Goal: Information Seeking & Learning: Find specific fact

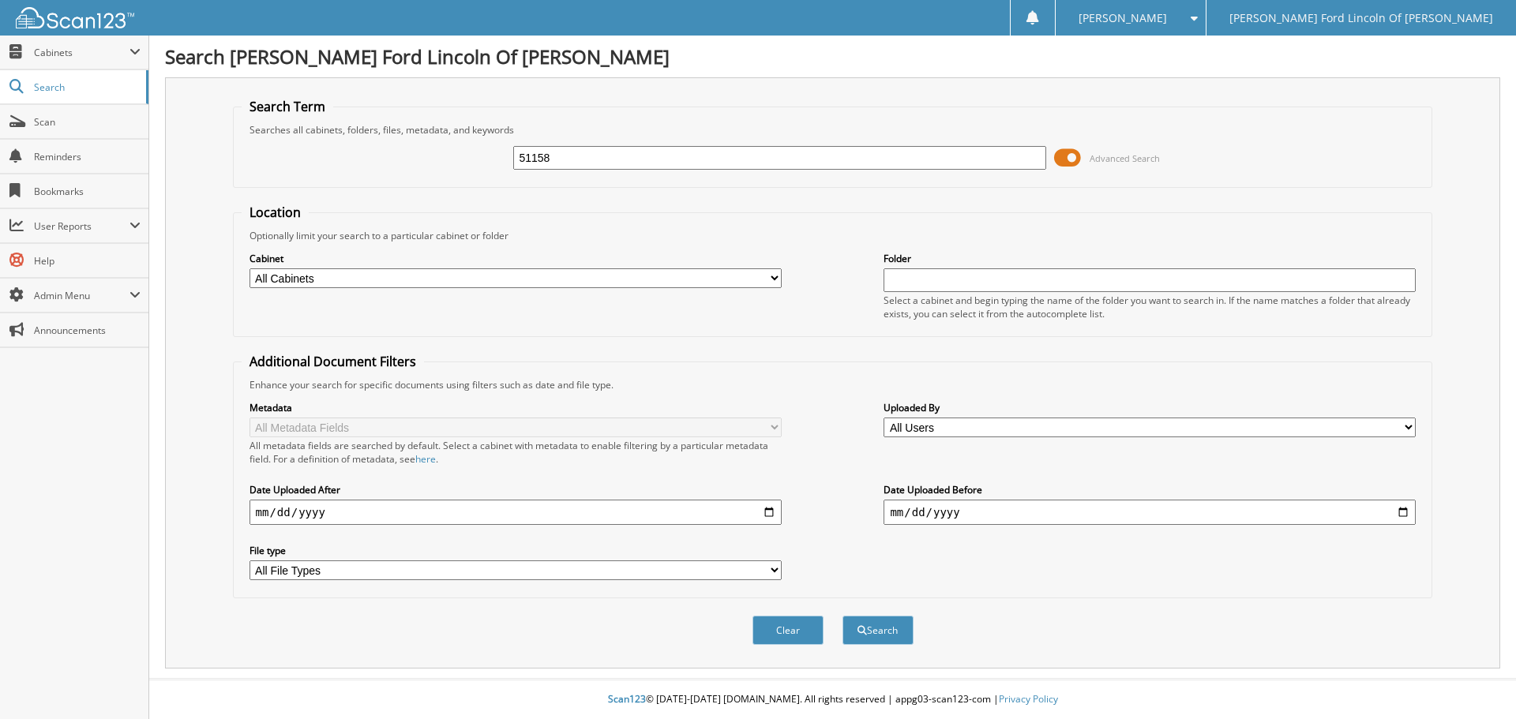
type input "51158"
click at [843, 616] on button "Search" at bounding box center [878, 630] width 71 height 29
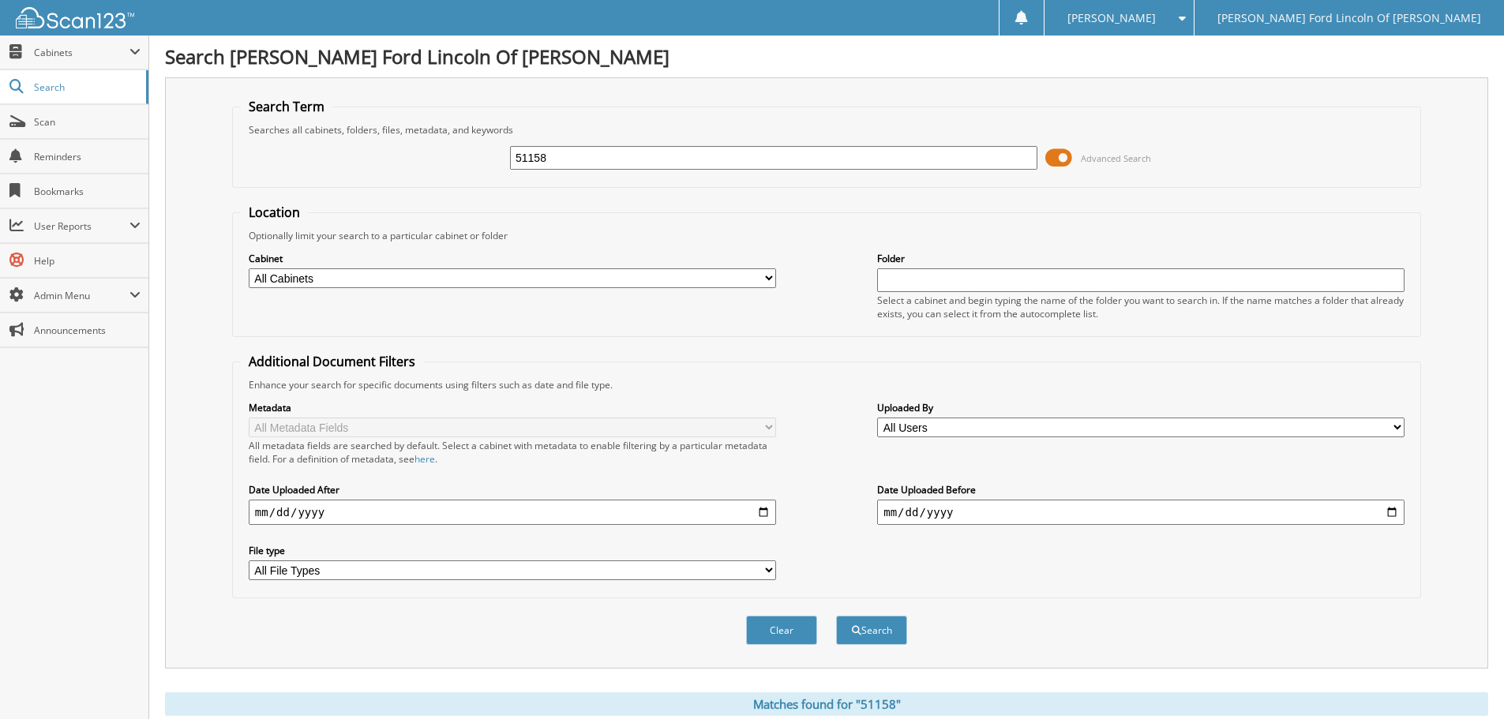
scroll to position [474, 0]
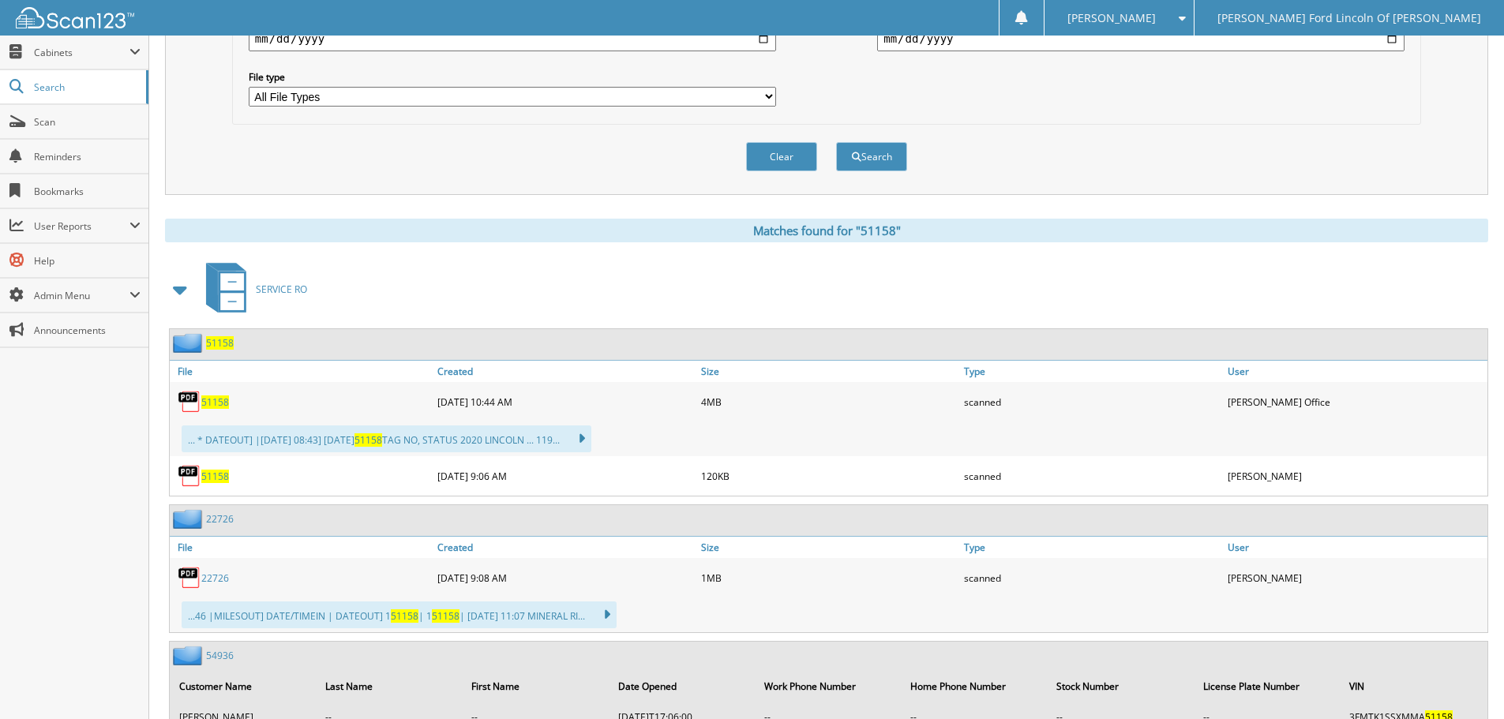
click at [213, 482] on span "51158" at bounding box center [215, 476] width 28 height 13
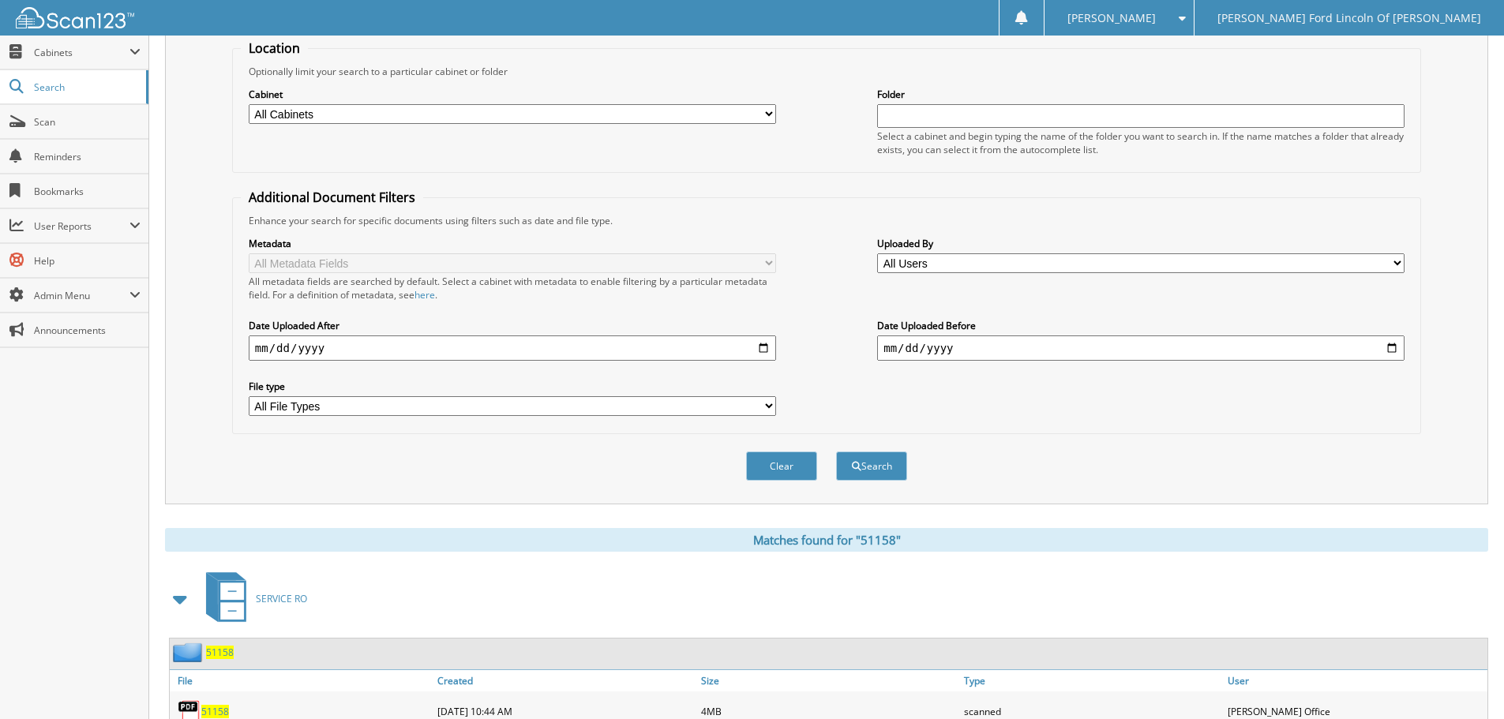
scroll to position [395, 0]
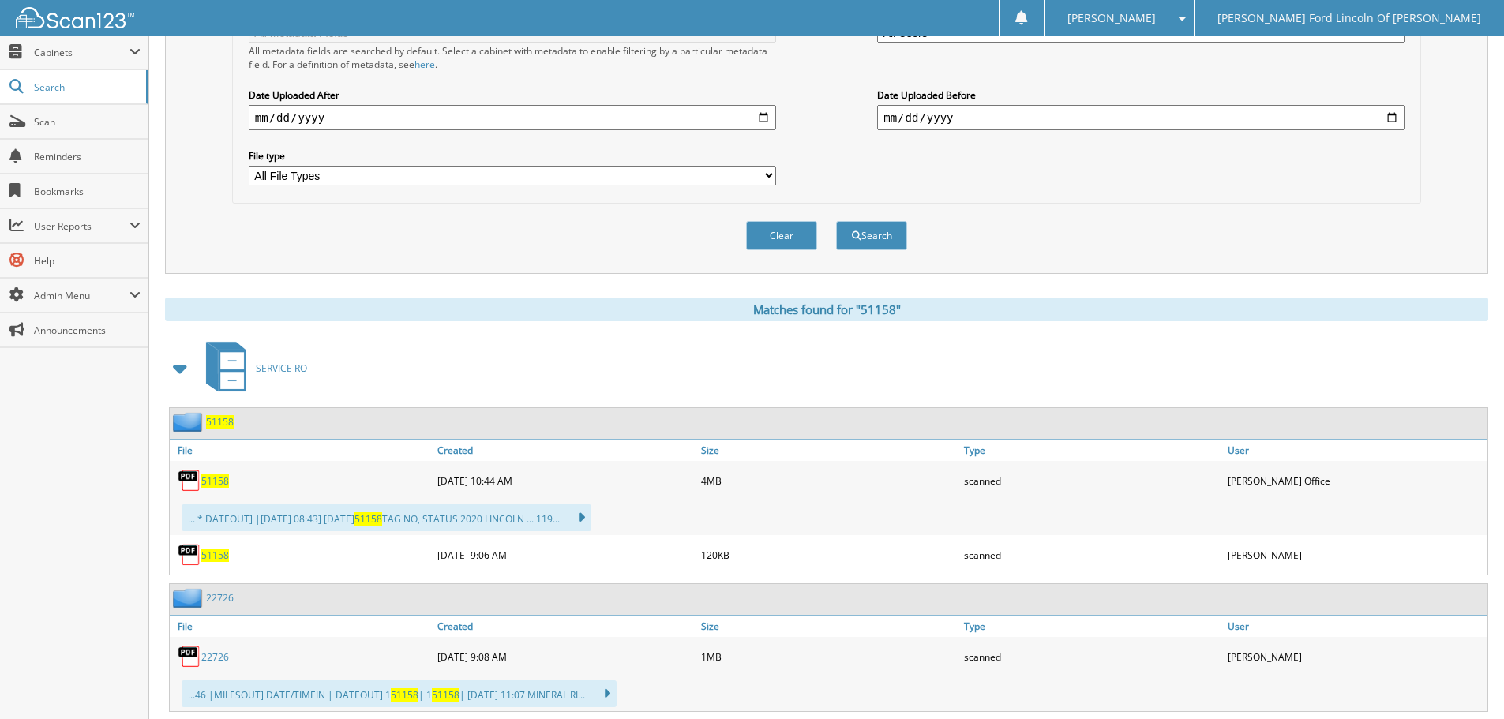
click at [208, 558] on span "51158" at bounding box center [215, 555] width 28 height 13
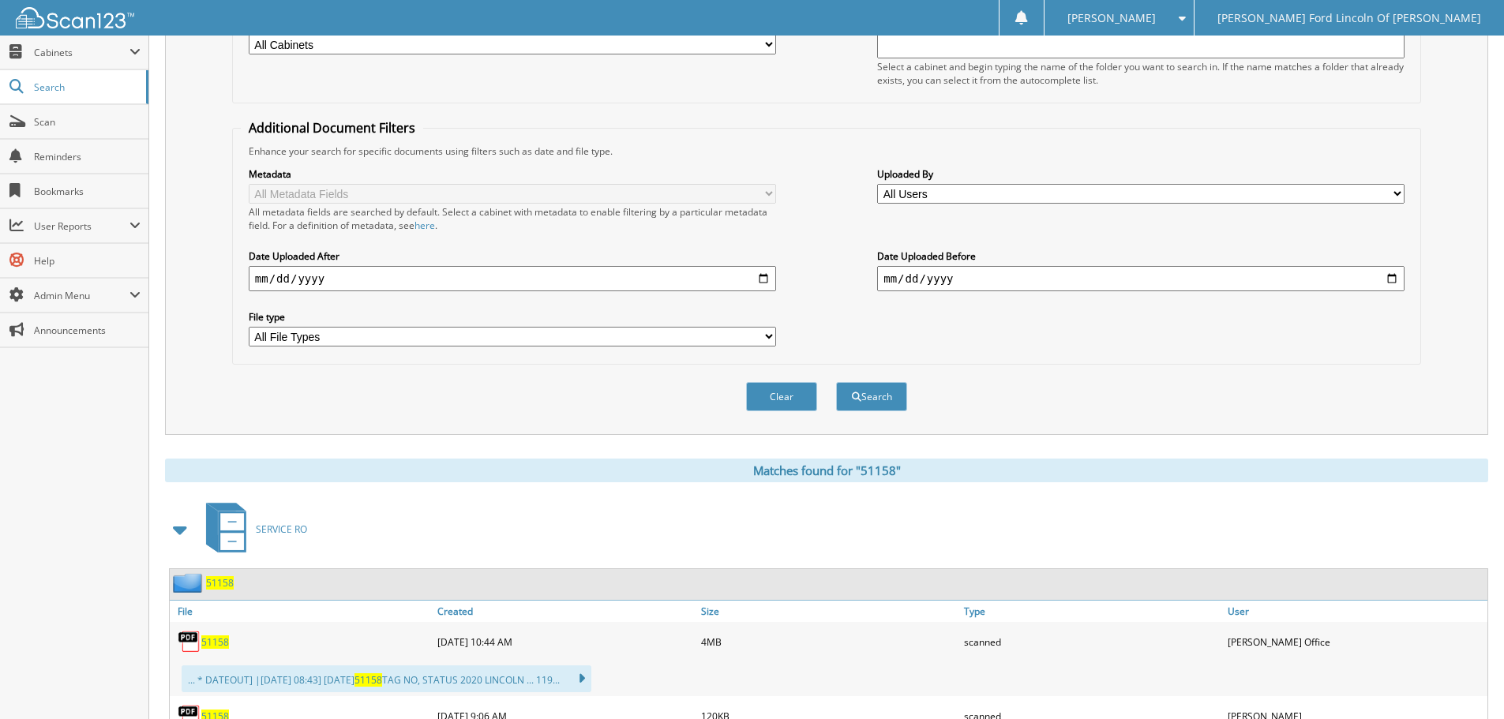
scroll to position [0, 0]
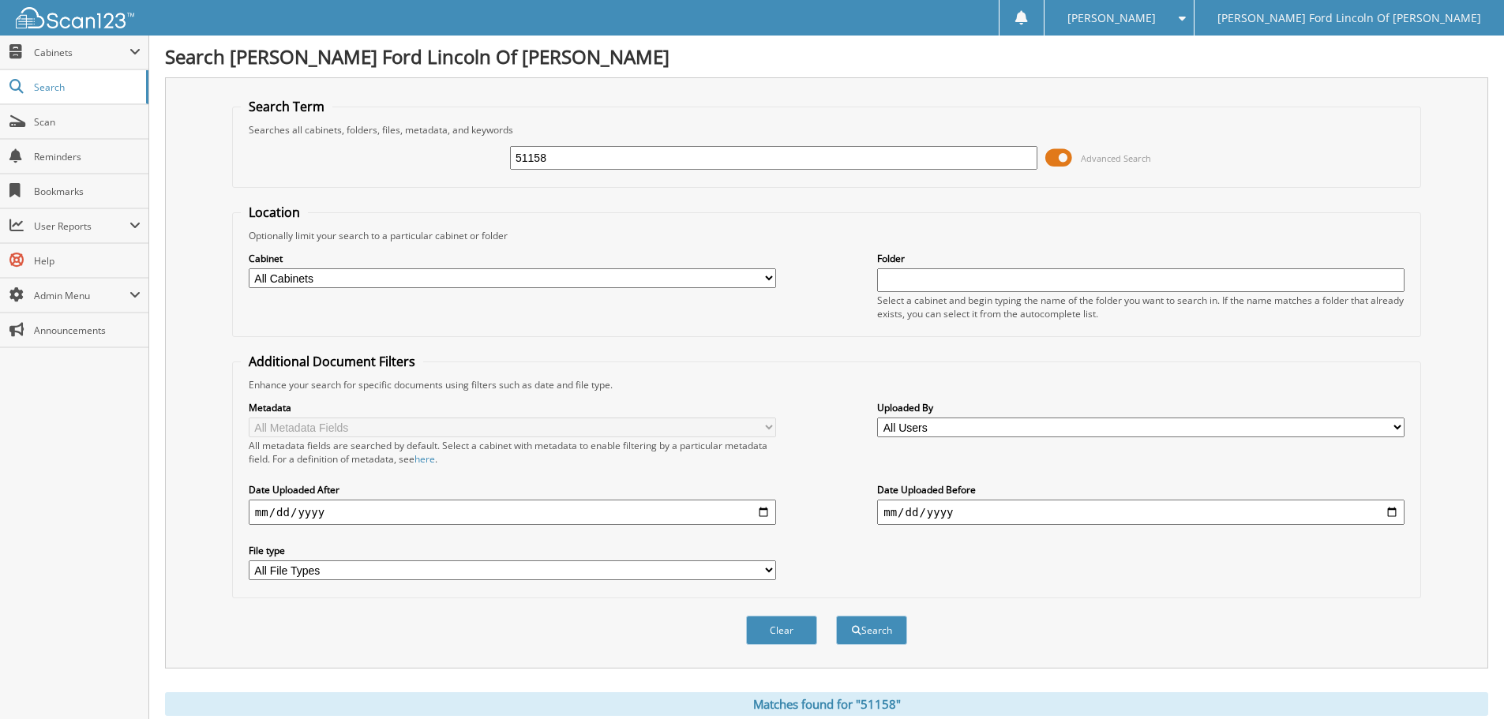
drag, startPoint x: 625, startPoint y: 168, endPoint x: 377, endPoint y: 163, distance: 248.8
click at [377, 163] on div "51158 Advanced Search" at bounding box center [827, 158] width 1172 height 43
type input "51355"
click at [836, 616] on button "Search" at bounding box center [871, 630] width 71 height 29
drag, startPoint x: 589, startPoint y: 163, endPoint x: 363, endPoint y: 127, distance: 228.8
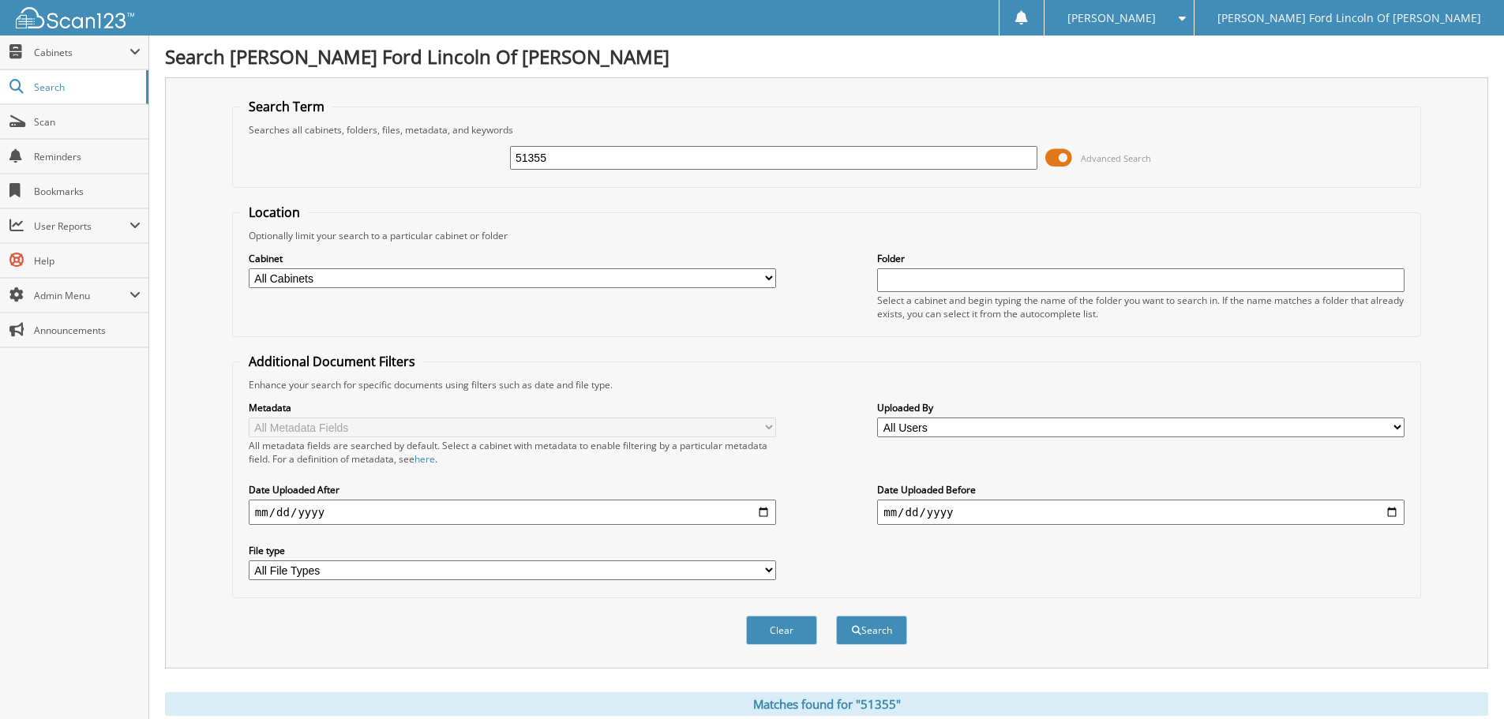
click at [363, 127] on fieldset "Search Term Searches all cabinets, folders, files, metadata, and keywords 51355…" at bounding box center [826, 143] width 1189 height 90
type input "51546"
click at [836, 616] on button "Search" at bounding box center [871, 630] width 71 height 29
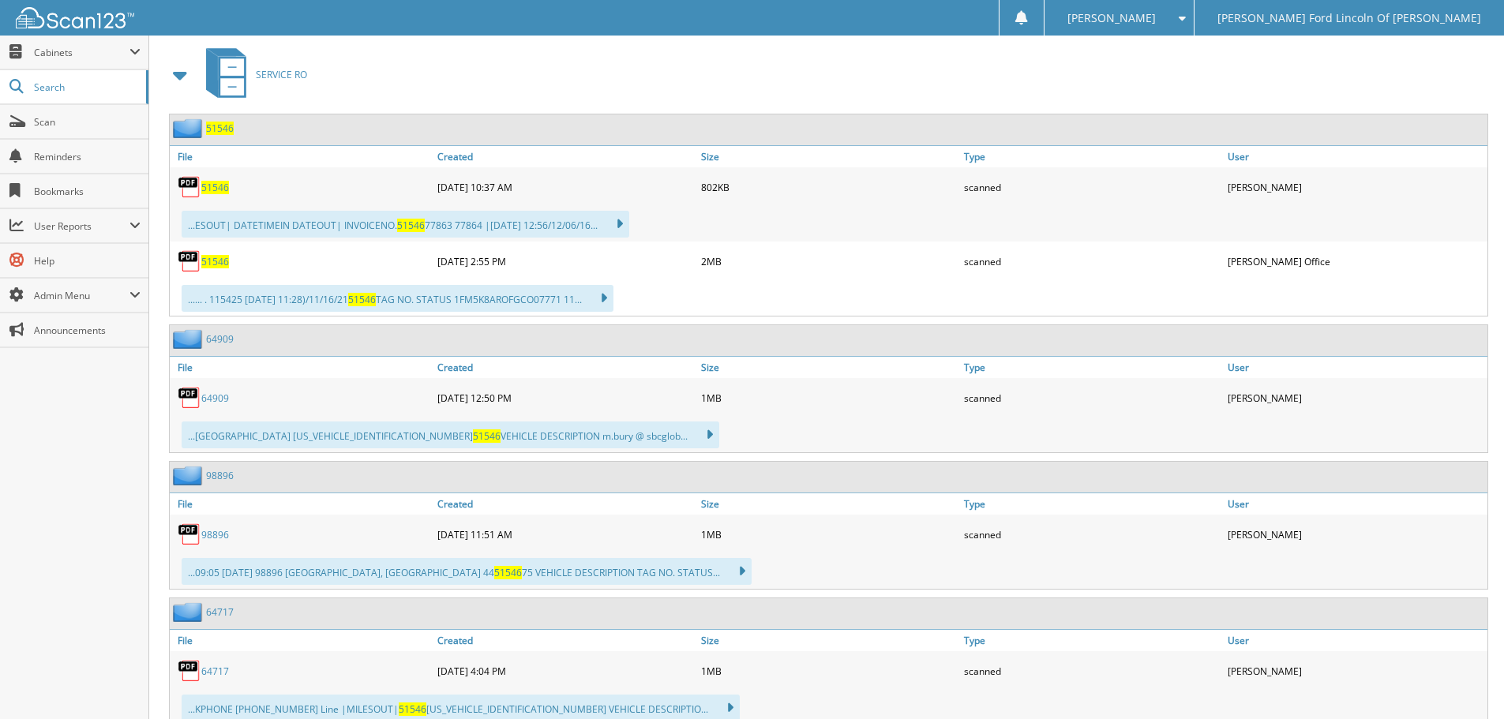
scroll to position [711, 0]
